Goal: Task Accomplishment & Management: Manage account settings

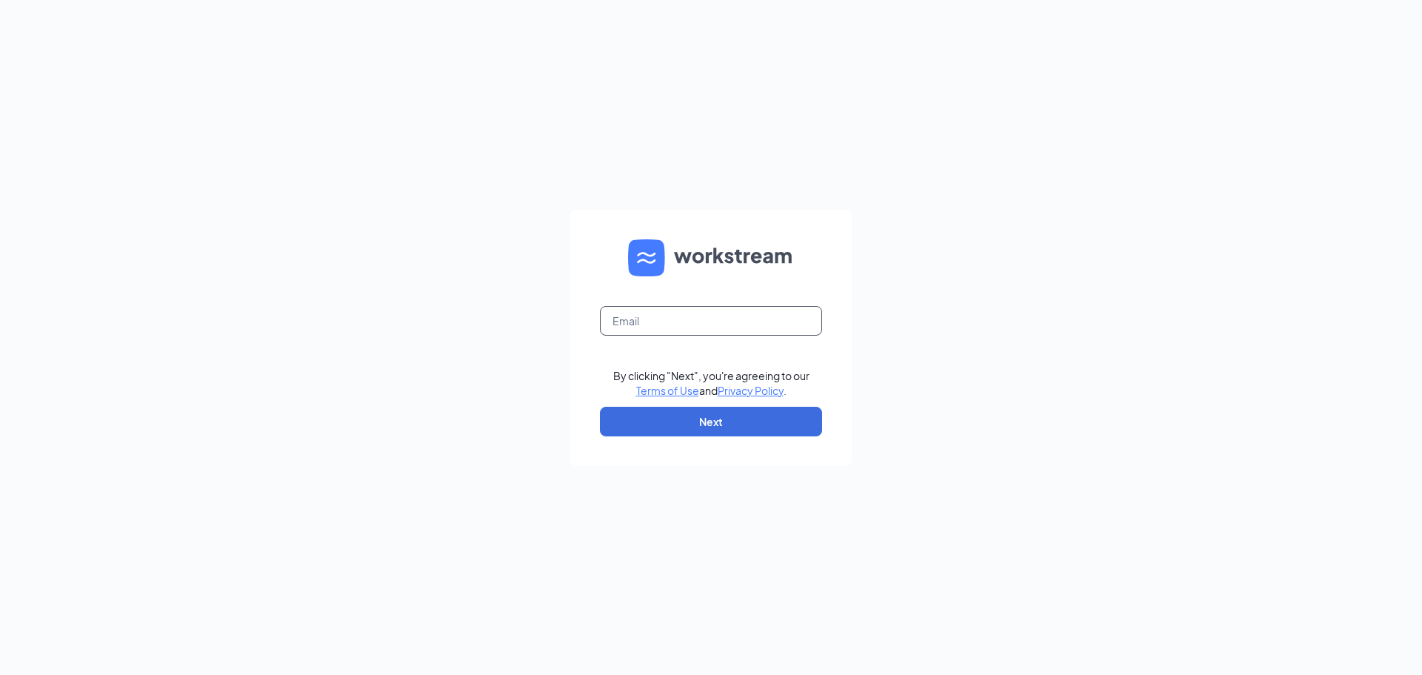
click at [698, 324] on input "text" at bounding box center [711, 321] width 222 height 30
type input "sk1546.mokena@gmail.com"
click at [699, 416] on button "Next" at bounding box center [711, 422] width 222 height 30
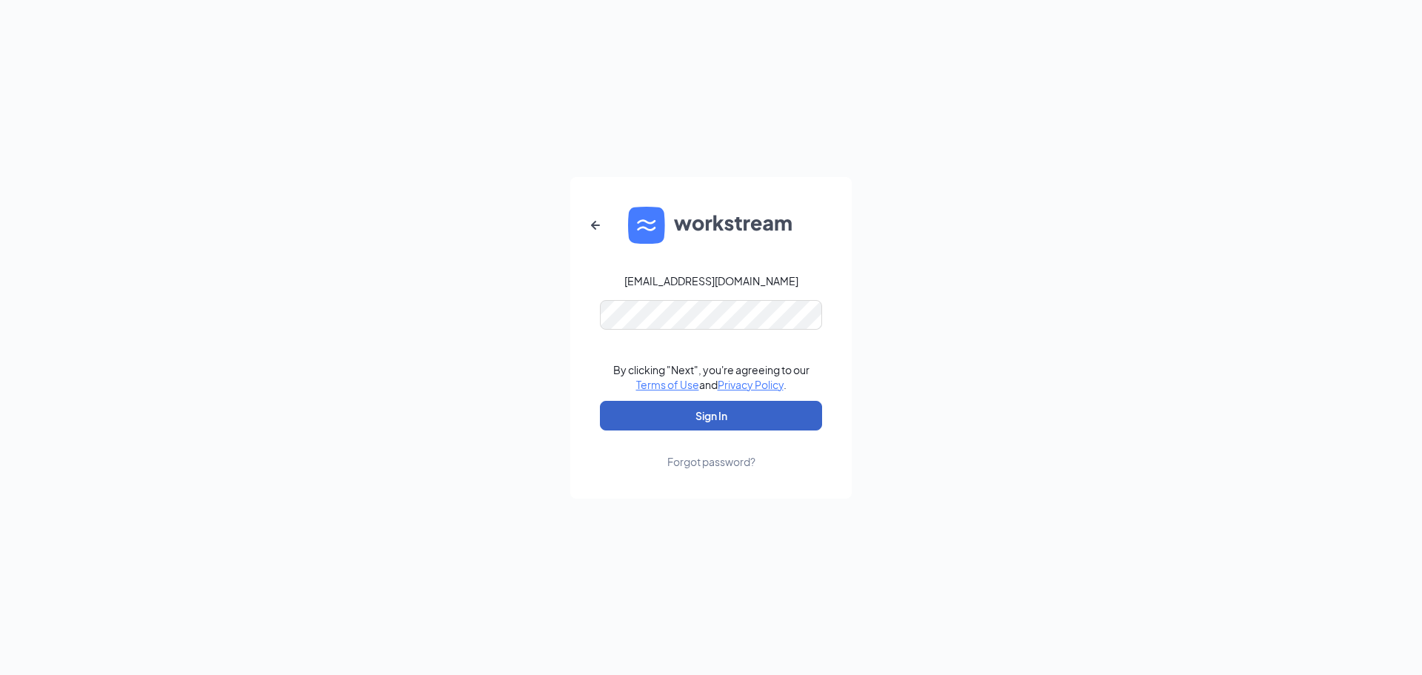
click at [694, 410] on button "Sign In" at bounding box center [711, 416] width 222 height 30
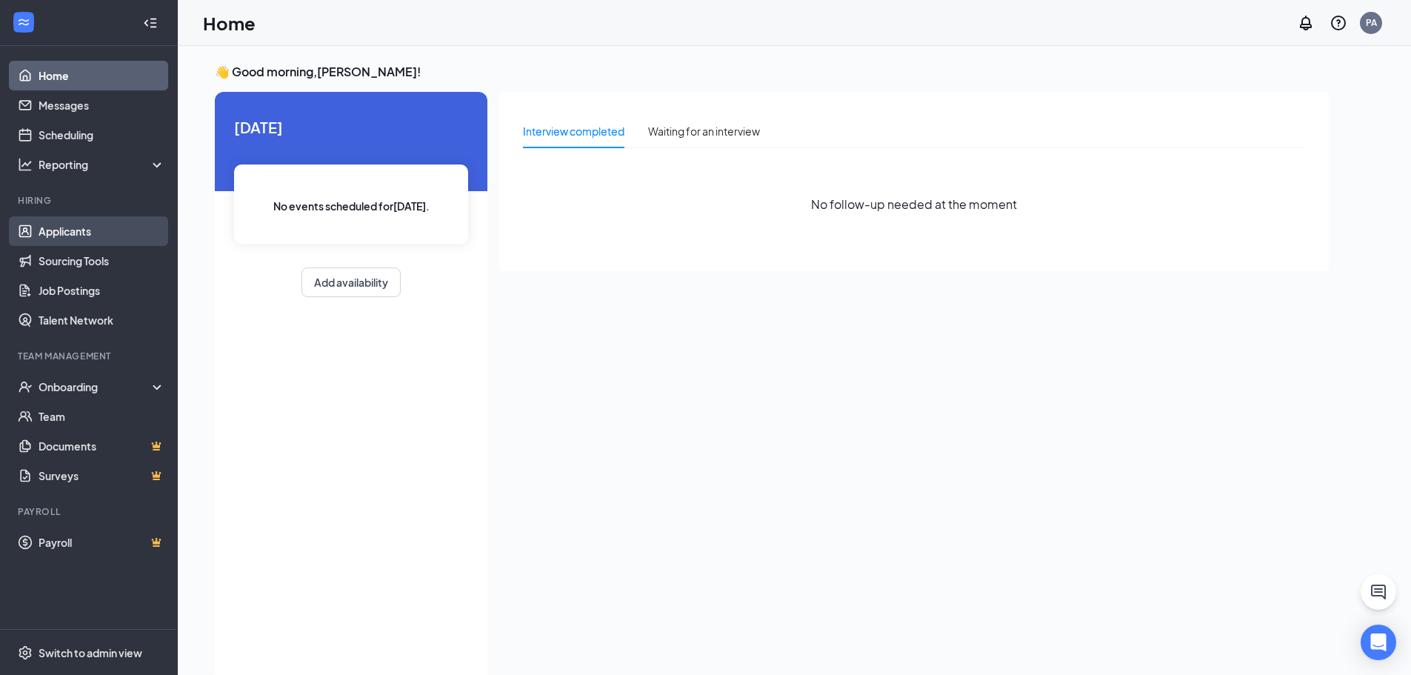
click at [78, 236] on link "Applicants" at bounding box center [102, 231] width 127 height 30
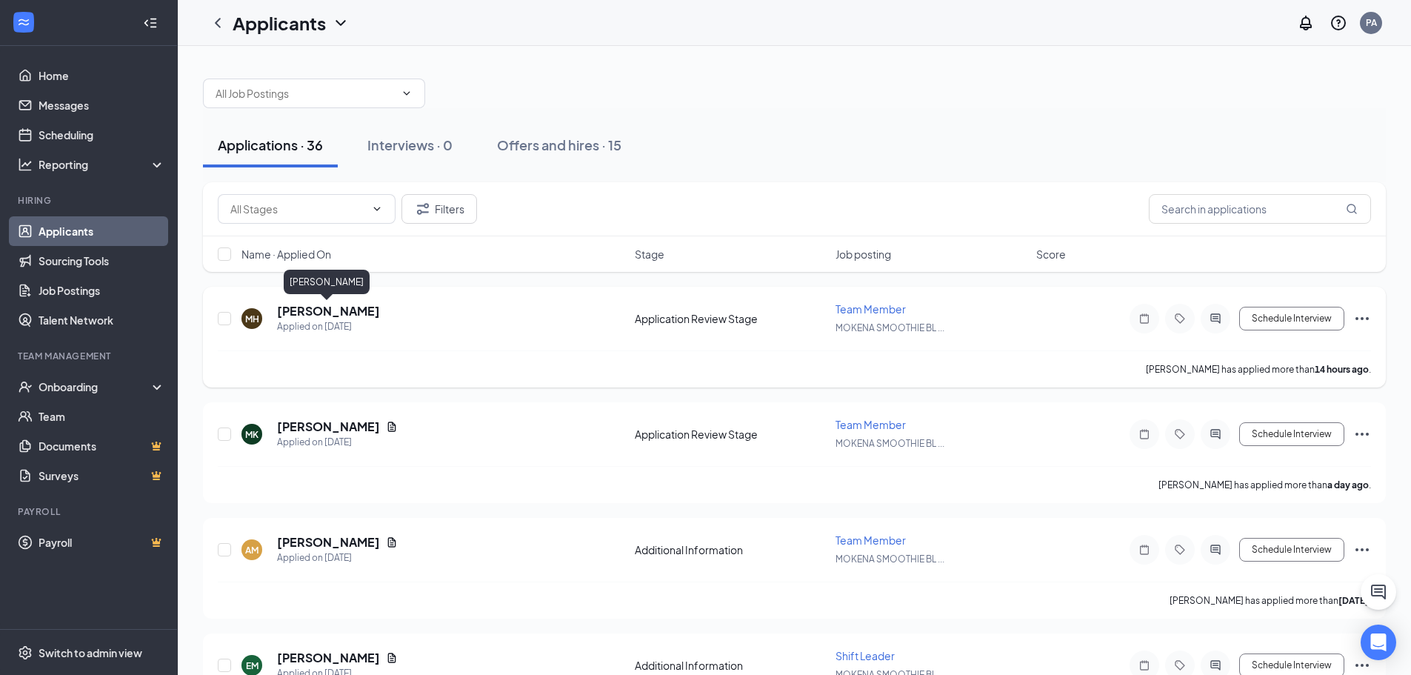
click at [301, 316] on h5 "[PERSON_NAME]" at bounding box center [328, 311] width 103 height 16
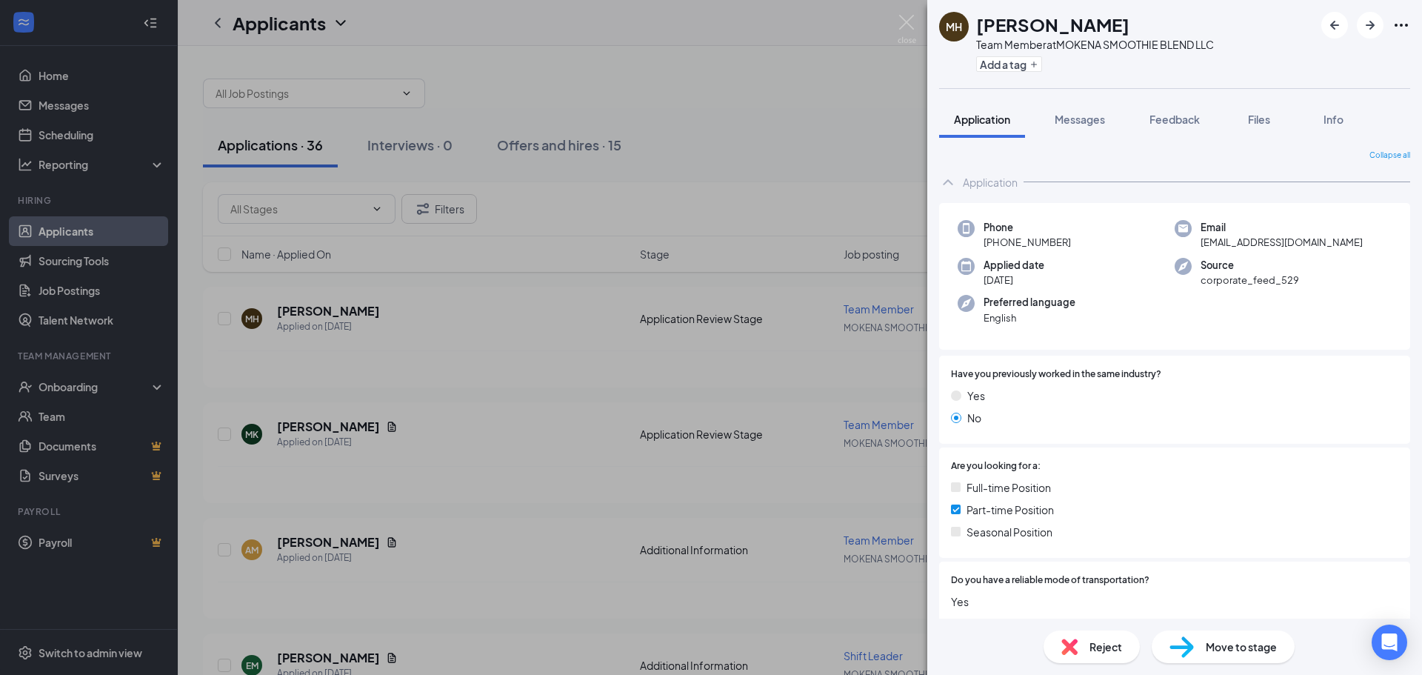
click at [1073, 329] on div "Phone [PHONE_NUMBER] Email [EMAIL_ADDRESS][DOMAIN_NAME] Applied date [DATE] Sou…" at bounding box center [1174, 276] width 471 height 147
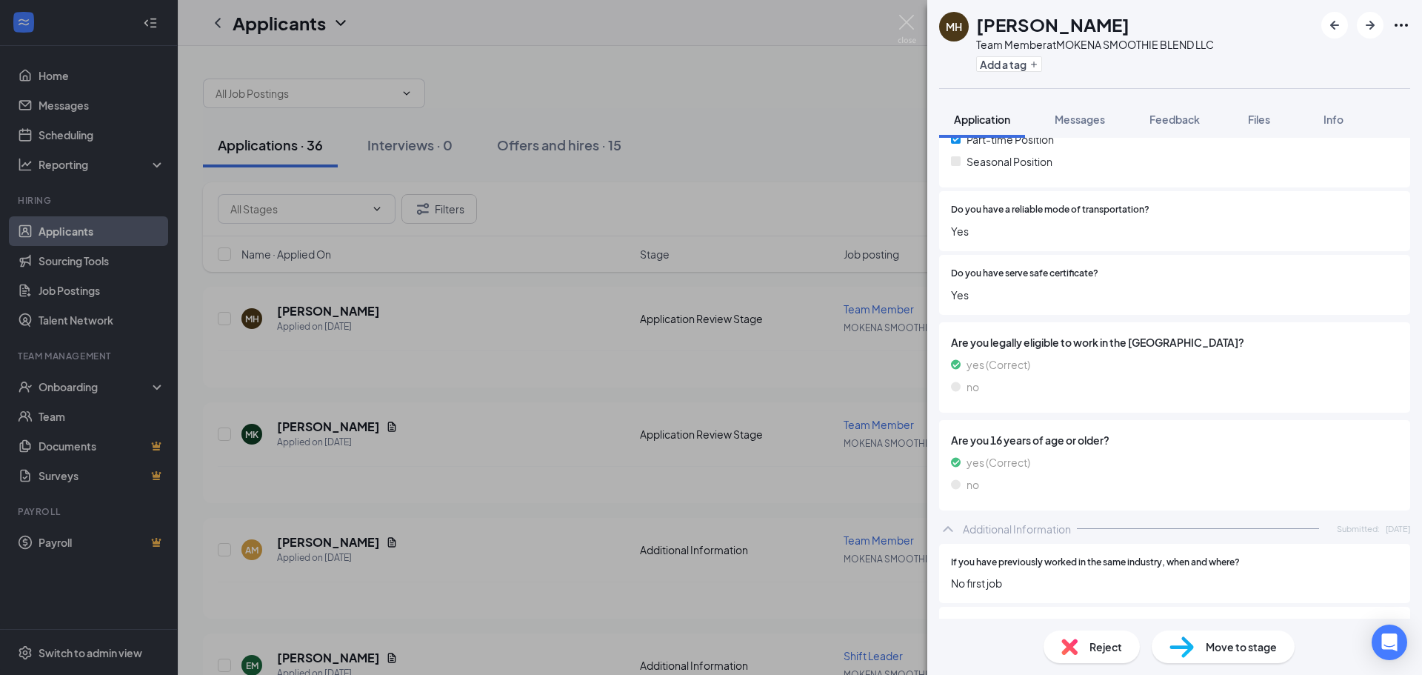
scroll to position [730, 0]
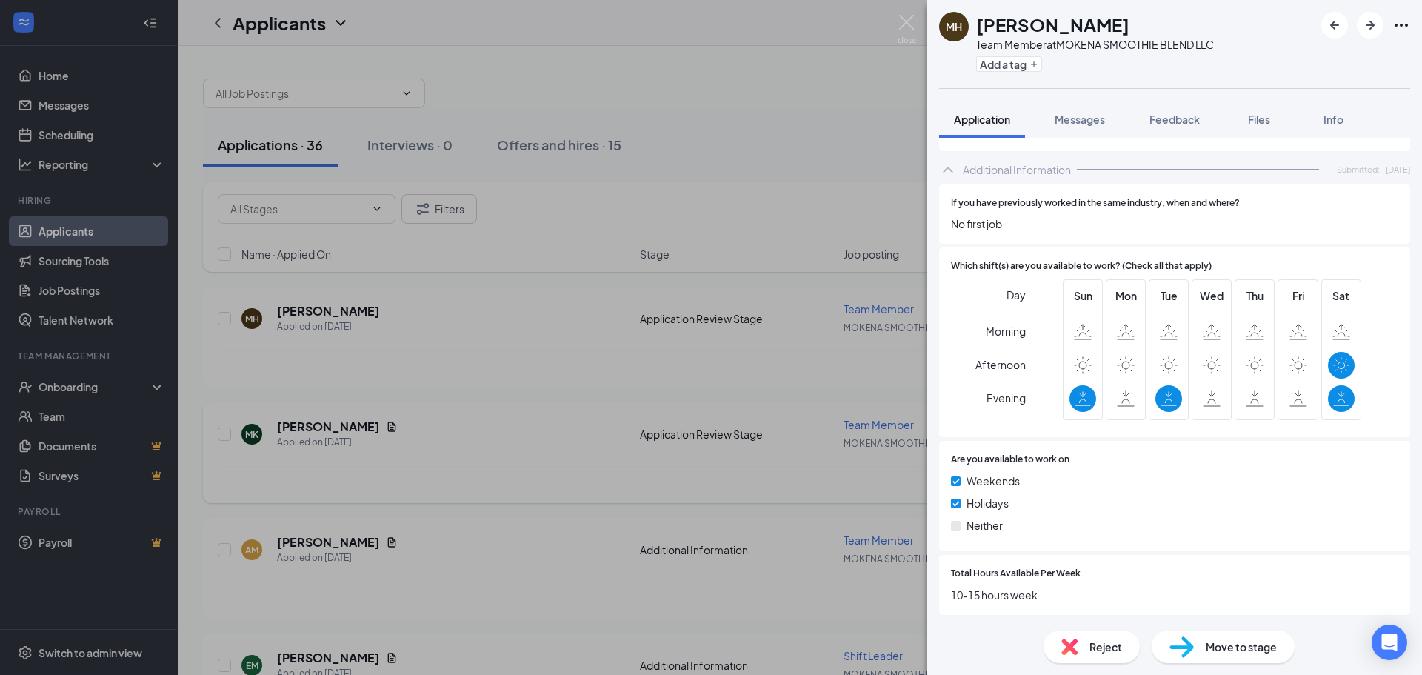
drag, startPoint x: 806, startPoint y: 482, endPoint x: 797, endPoint y: 484, distance: 9.2
click at [798, 487] on div "MH [PERSON_NAME] Team Member at MOKENA SMOOTHIE BLEND LLC Add a tag Application…" at bounding box center [711, 337] width 1422 height 675
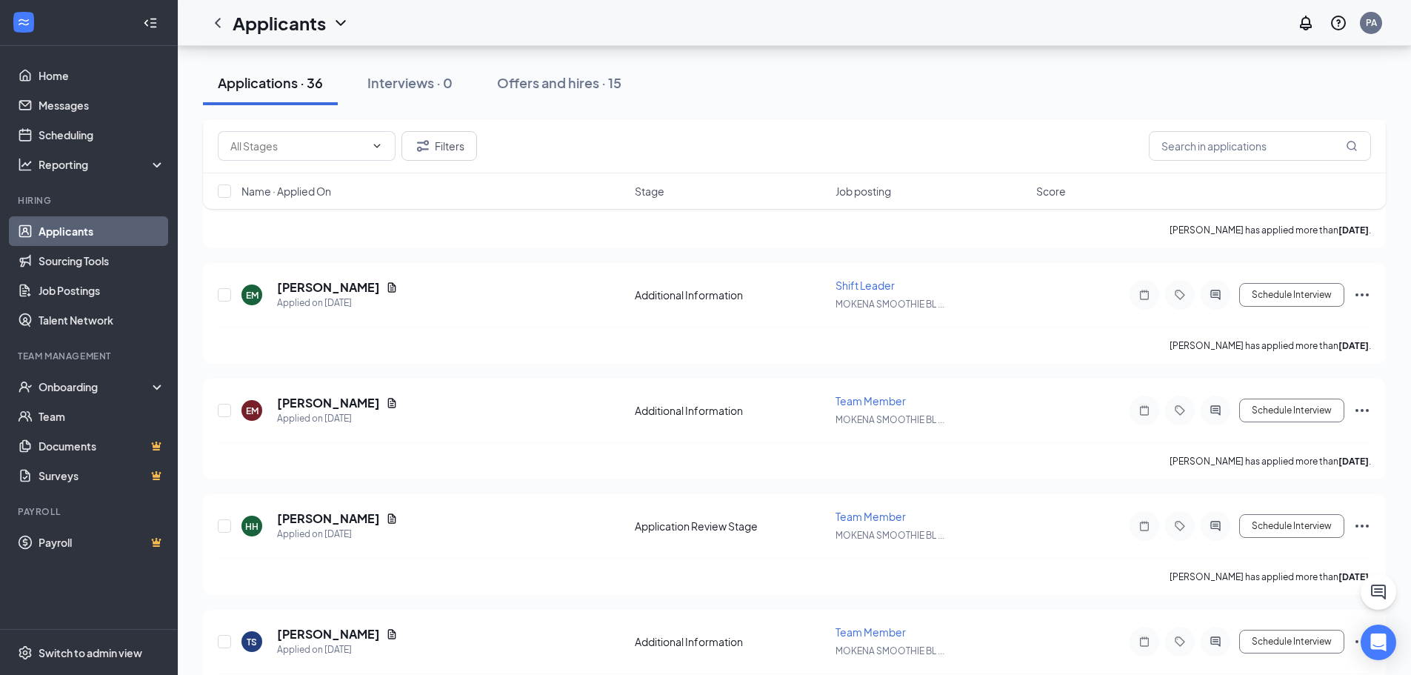
scroll to position [593, 0]
